Goal: Find specific page/section: Find specific page/section

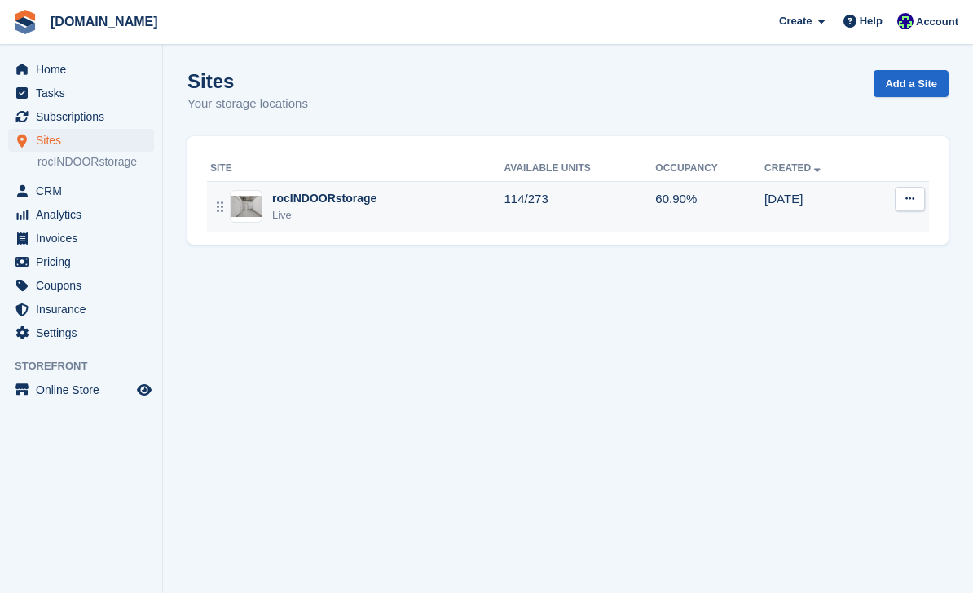
click at [453, 190] on div "rocINDOORstorage Live" at bounding box center [357, 206] width 294 height 33
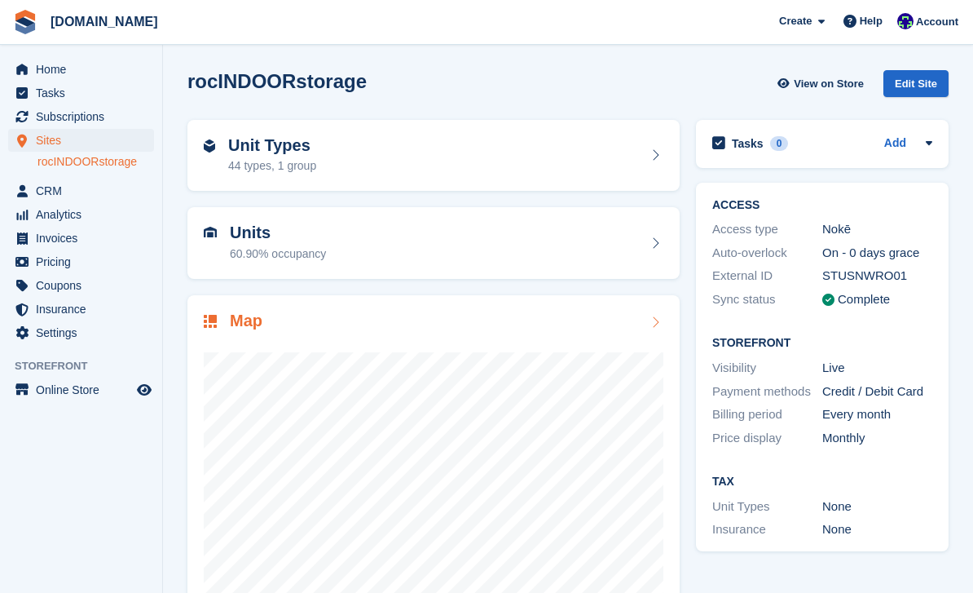
click at [531, 341] on div at bounding box center [434, 496] width 460 height 326
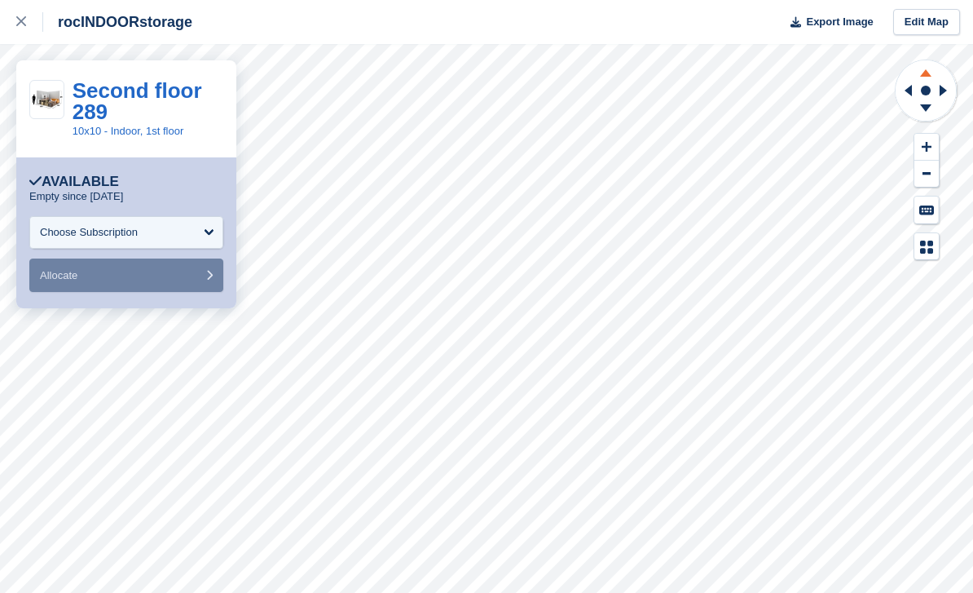
click at [931, 70] on icon at bounding box center [926, 70] width 42 height 20
click at [929, 72] on icon at bounding box center [926, 70] width 42 height 20
click at [929, 74] on icon at bounding box center [925, 72] width 11 height 7
click at [928, 78] on icon at bounding box center [926, 70] width 42 height 20
click at [932, 71] on icon at bounding box center [926, 70] width 42 height 20
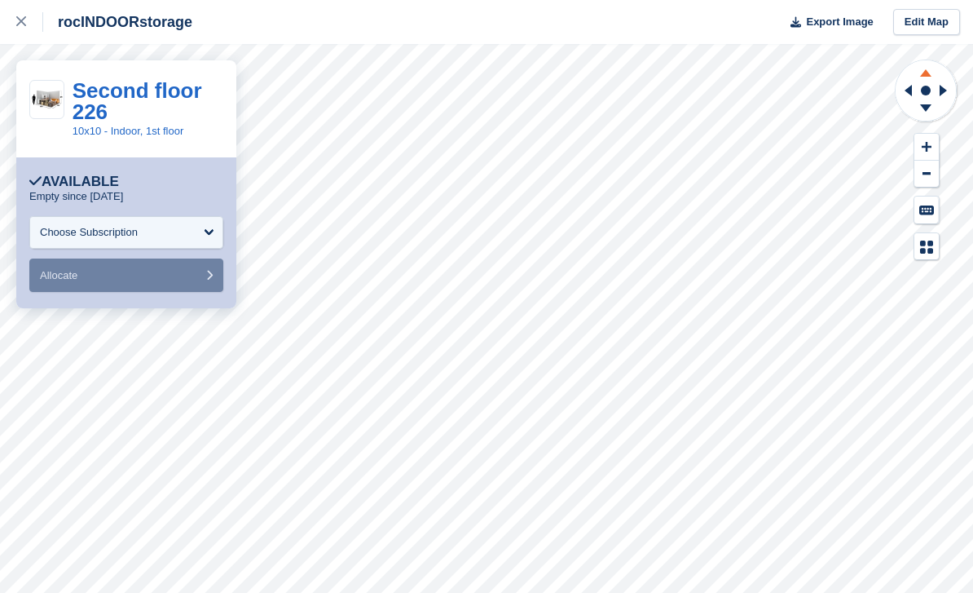
click at [931, 73] on icon at bounding box center [926, 70] width 42 height 20
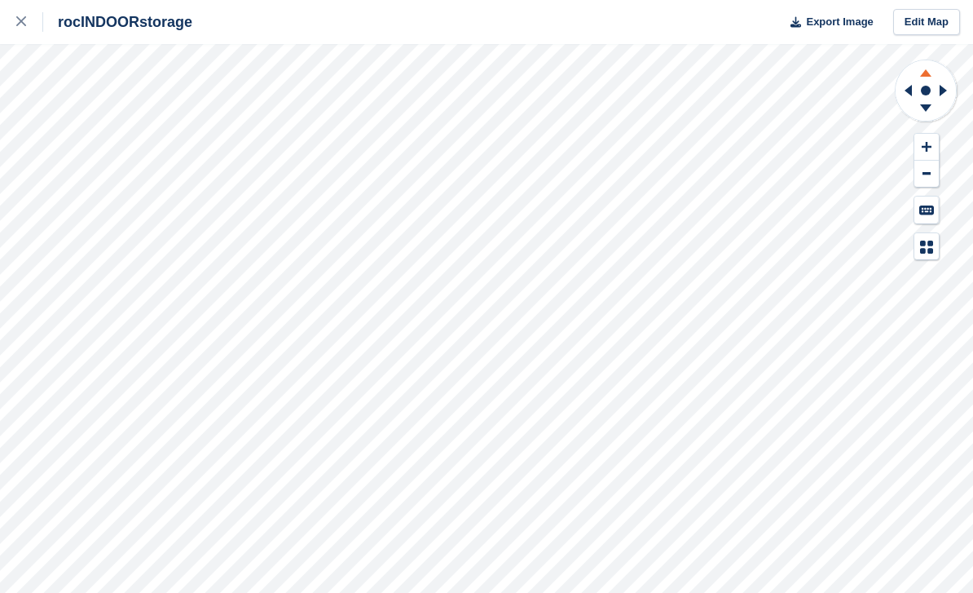
click at [926, 73] on icon at bounding box center [925, 72] width 11 height 7
click at [928, 61] on icon at bounding box center [926, 70] width 42 height 20
click at [929, 79] on icon at bounding box center [926, 70] width 42 height 20
click at [933, 74] on icon at bounding box center [926, 70] width 42 height 20
click at [928, 74] on icon at bounding box center [925, 72] width 11 height 7
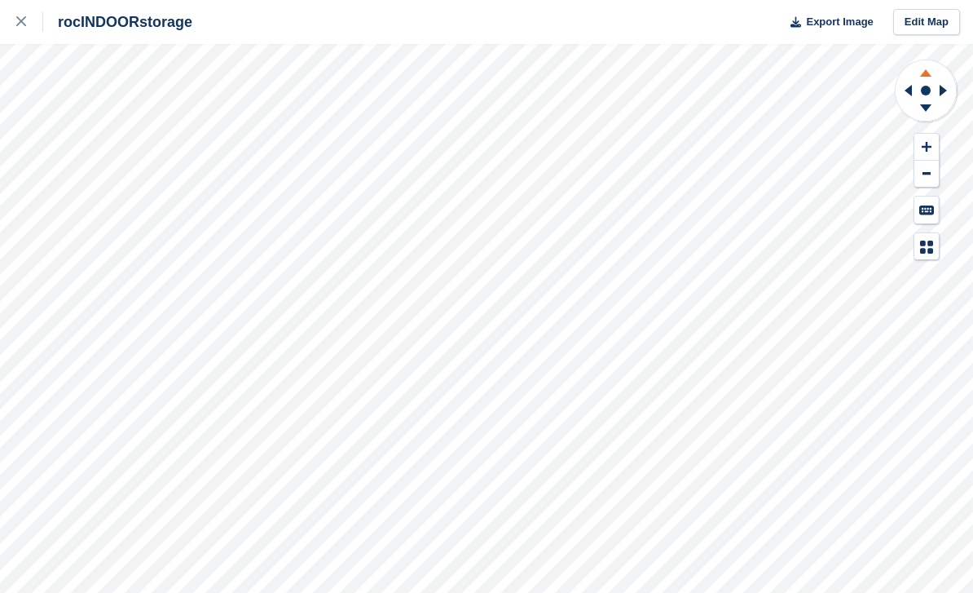
click at [929, 75] on icon at bounding box center [925, 72] width 11 height 7
click at [925, 75] on icon at bounding box center [925, 72] width 11 height 7
click at [938, 65] on icon at bounding box center [926, 70] width 42 height 20
click at [929, 72] on icon at bounding box center [926, 70] width 42 height 20
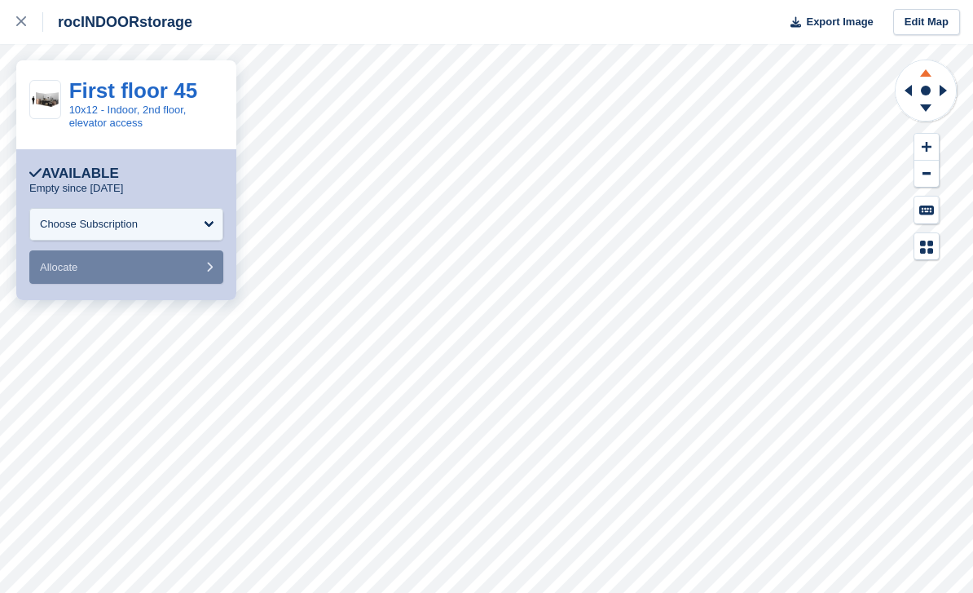
click at [933, 68] on icon at bounding box center [926, 70] width 42 height 20
click at [935, 71] on icon at bounding box center [926, 70] width 42 height 20
click at [935, 102] on icon at bounding box center [926, 110] width 42 height 20
click at [929, 108] on icon at bounding box center [925, 107] width 11 height 7
click at [929, 106] on icon at bounding box center [925, 107] width 11 height 7
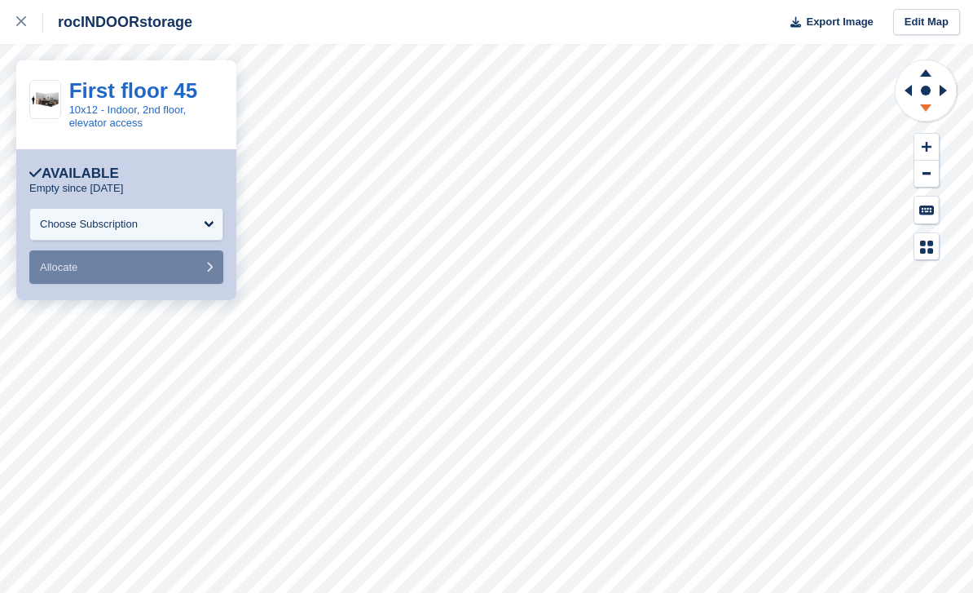
click at [930, 103] on icon at bounding box center [926, 110] width 42 height 20
click at [929, 105] on icon at bounding box center [925, 107] width 11 height 7
click at [929, 106] on icon at bounding box center [925, 107] width 11 height 7
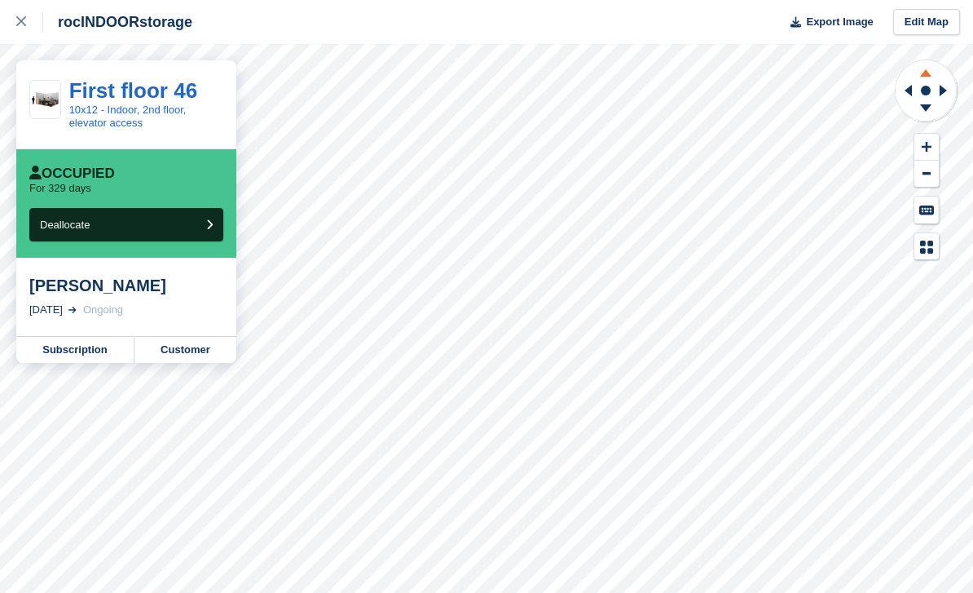
click at [930, 68] on icon at bounding box center [926, 70] width 42 height 20
